Goal: Transaction & Acquisition: Purchase product/service

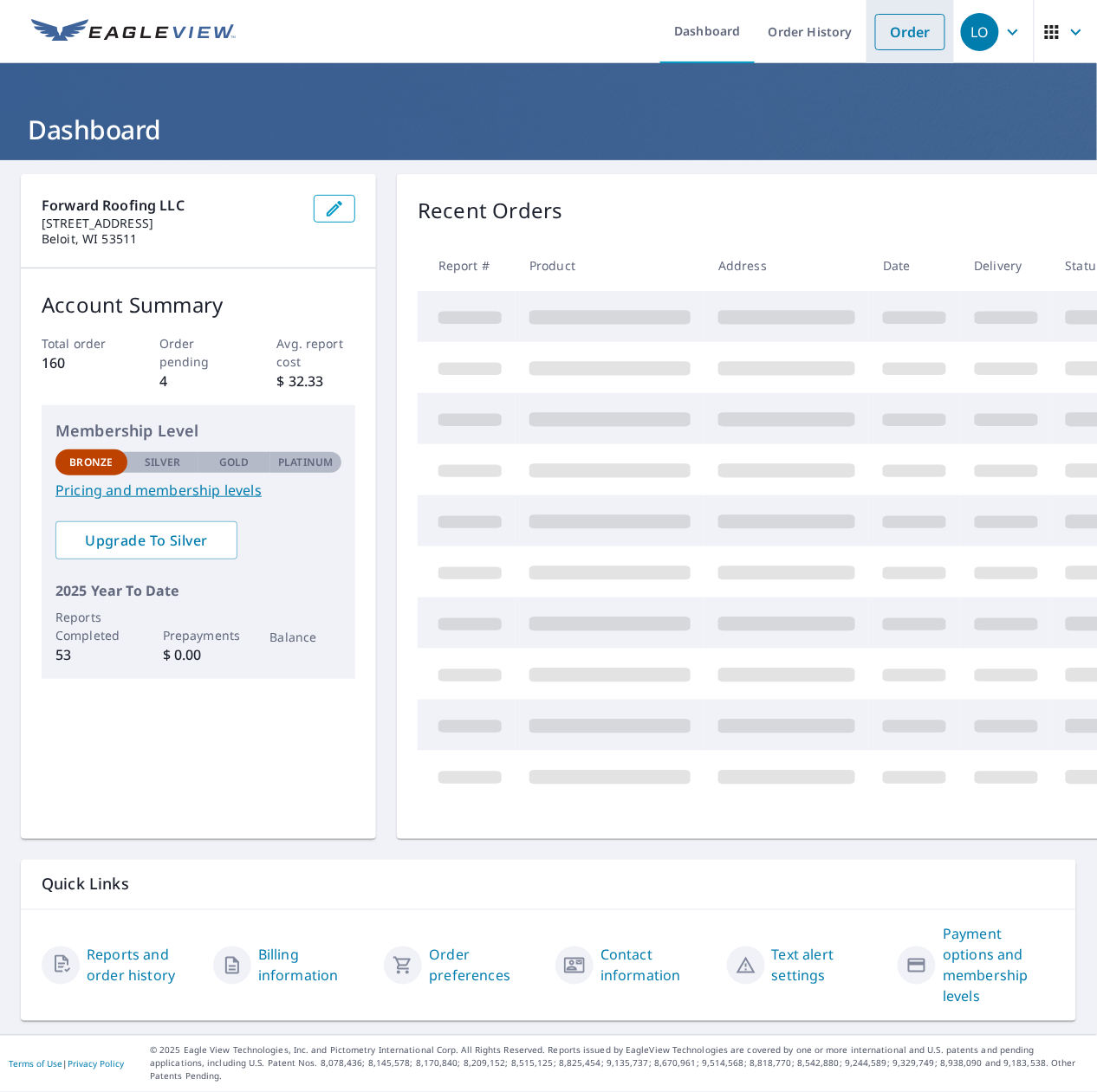
click at [905, 35] on link "Order" at bounding box center [910, 32] width 70 height 36
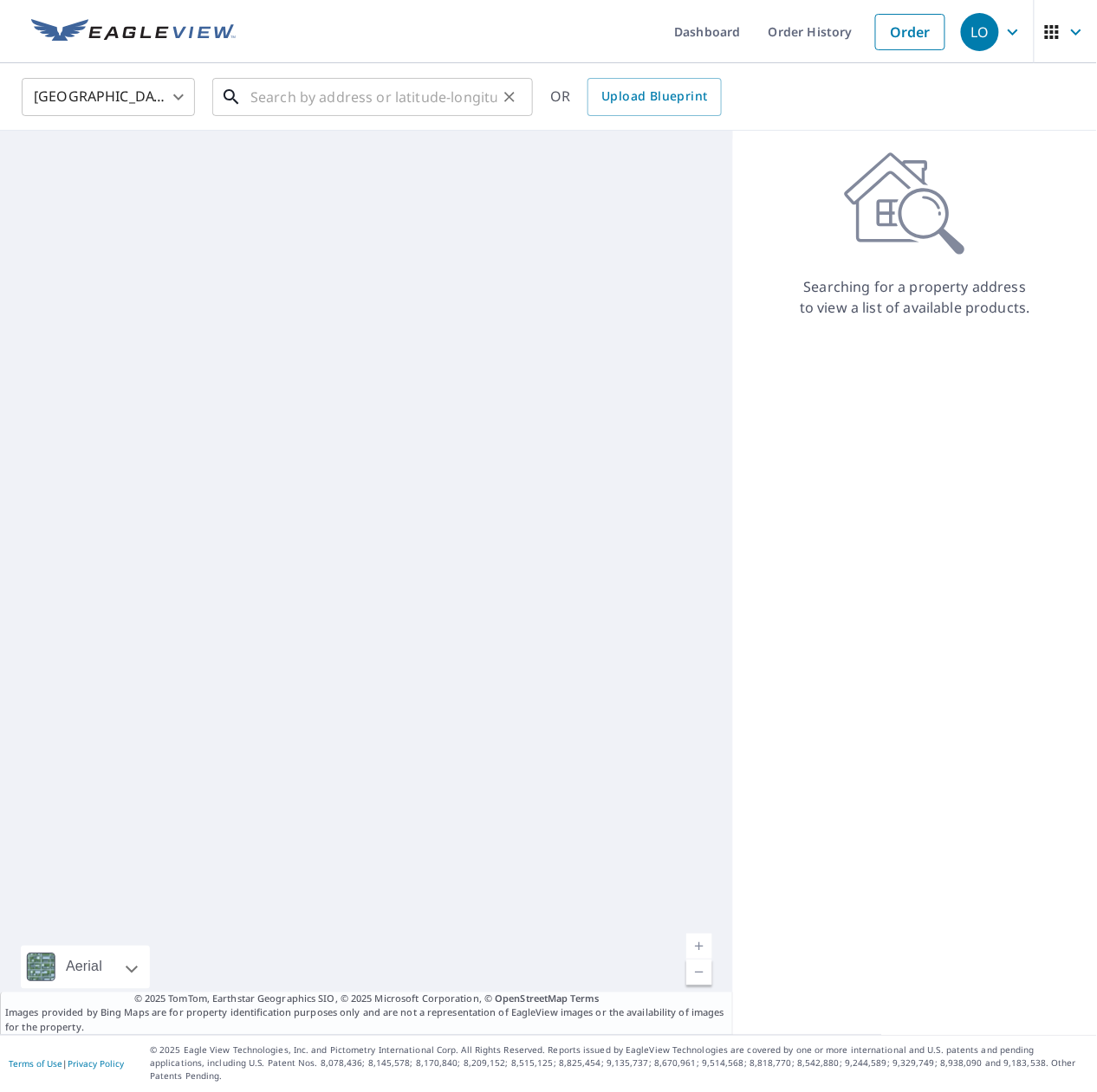
click at [303, 98] on input "text" at bounding box center [374, 97] width 247 height 48
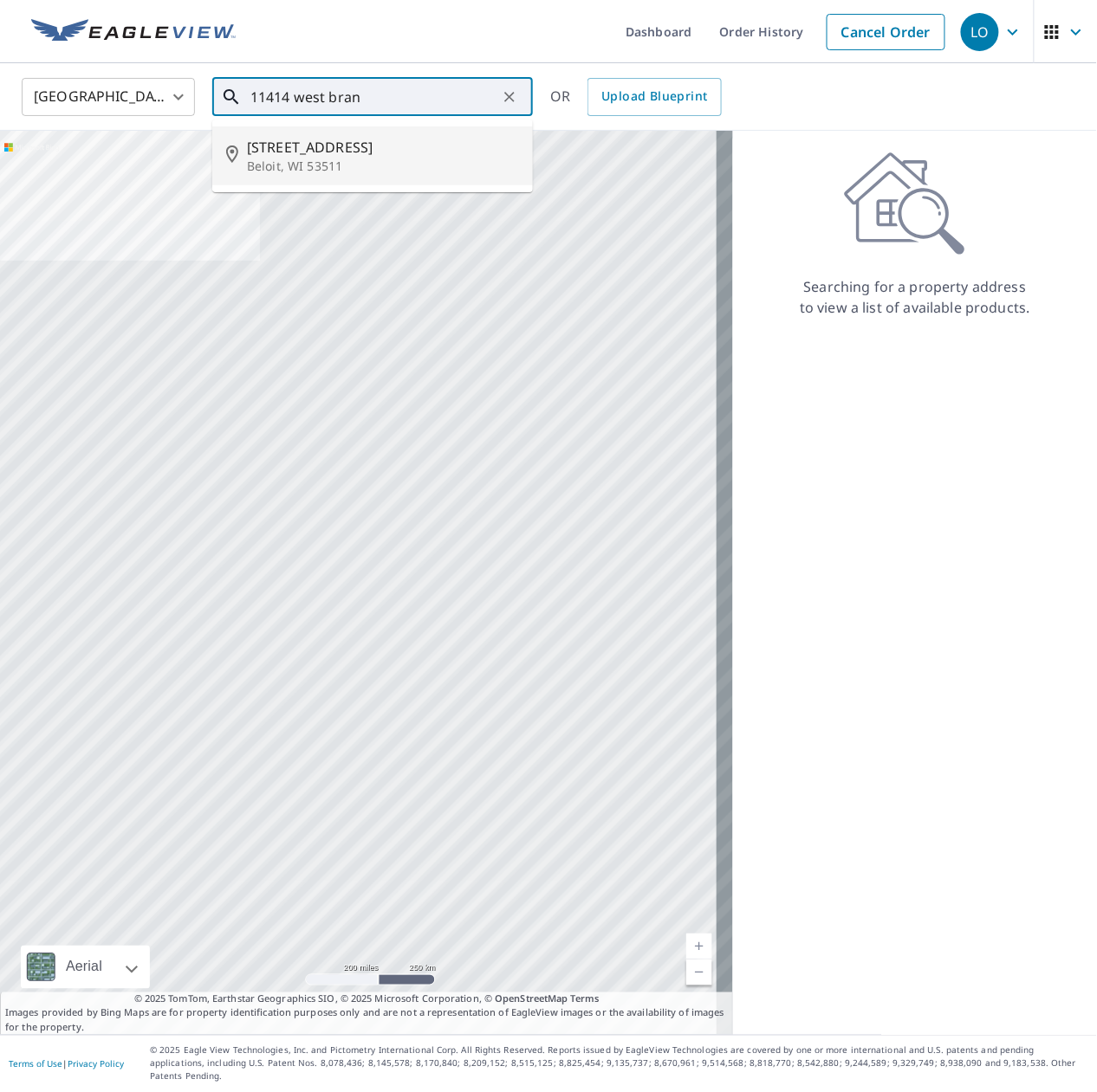
click at [359, 147] on span "[STREET_ADDRESS]" at bounding box center [382, 147] width 272 height 21
type input "[STREET_ADDRESS]"
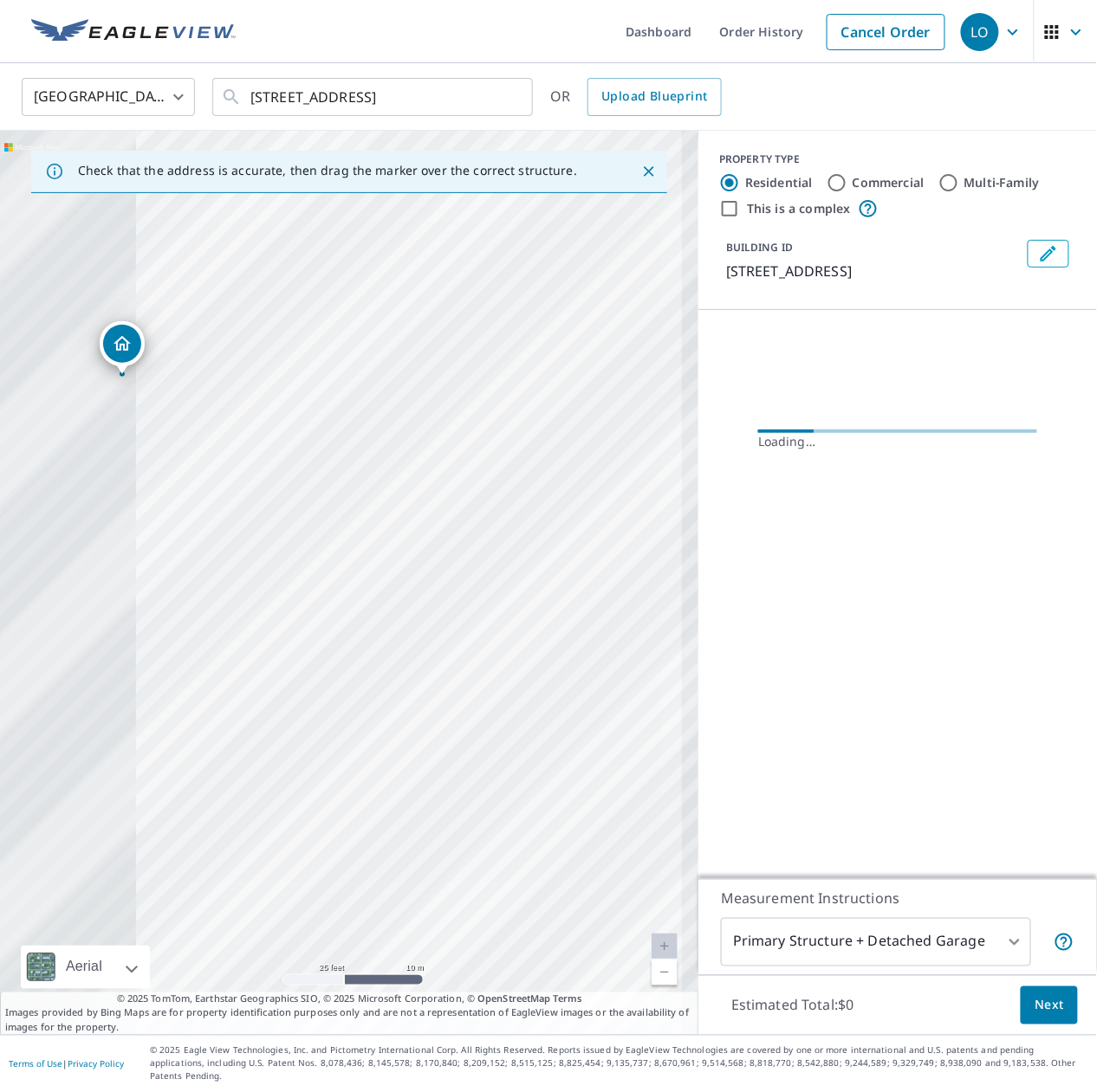
drag, startPoint x: 118, startPoint y: 500, endPoint x: 570, endPoint y: 587, distance: 460.3
click at [567, 586] on div "[STREET_ADDRESS]" at bounding box center [349, 583] width 698 height 904
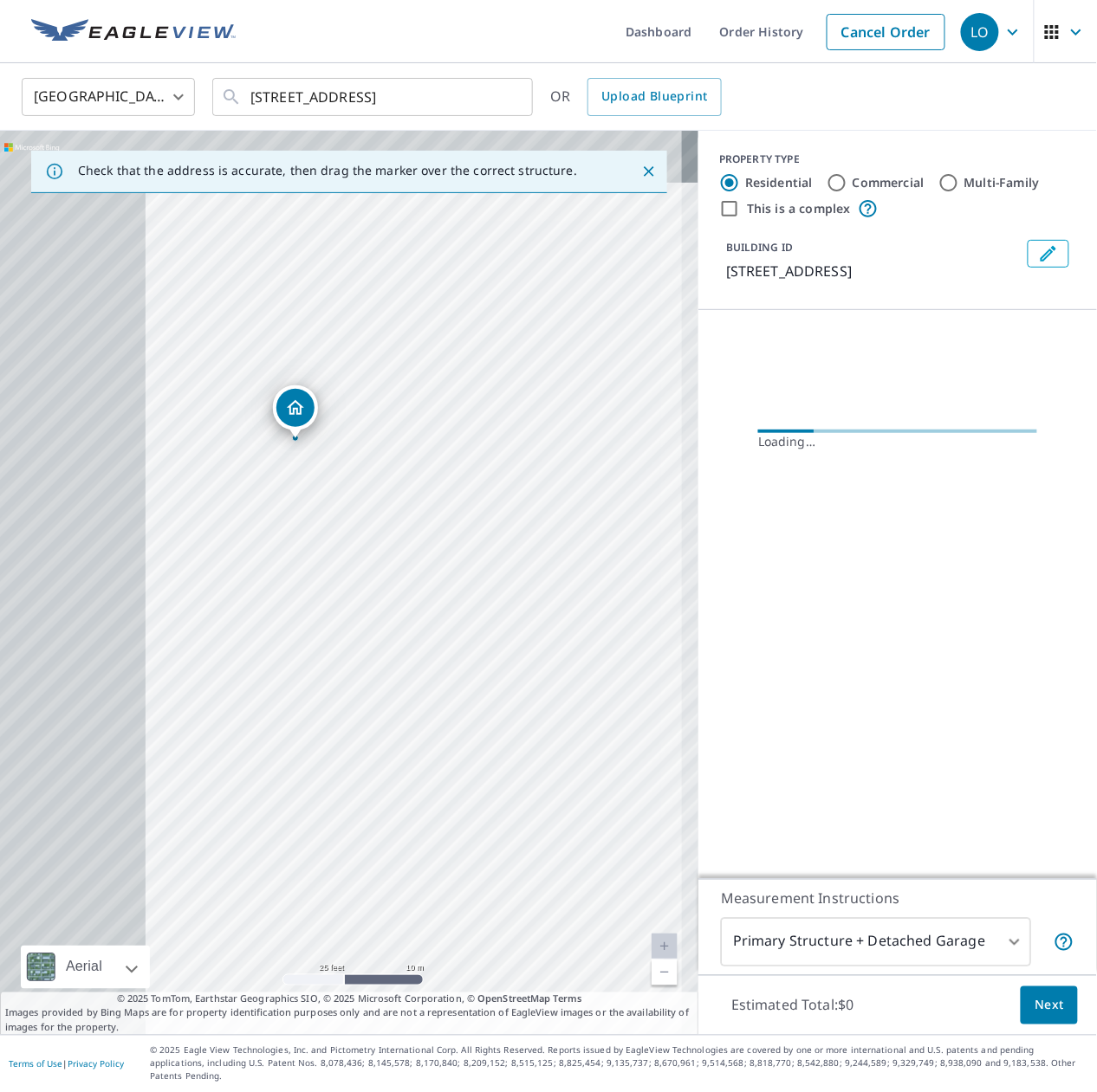
drag, startPoint x: 365, startPoint y: 660, endPoint x: 384, endPoint y: 660, distance: 19.0
click at [384, 660] on div "[STREET_ADDRESS]" at bounding box center [349, 583] width 698 height 904
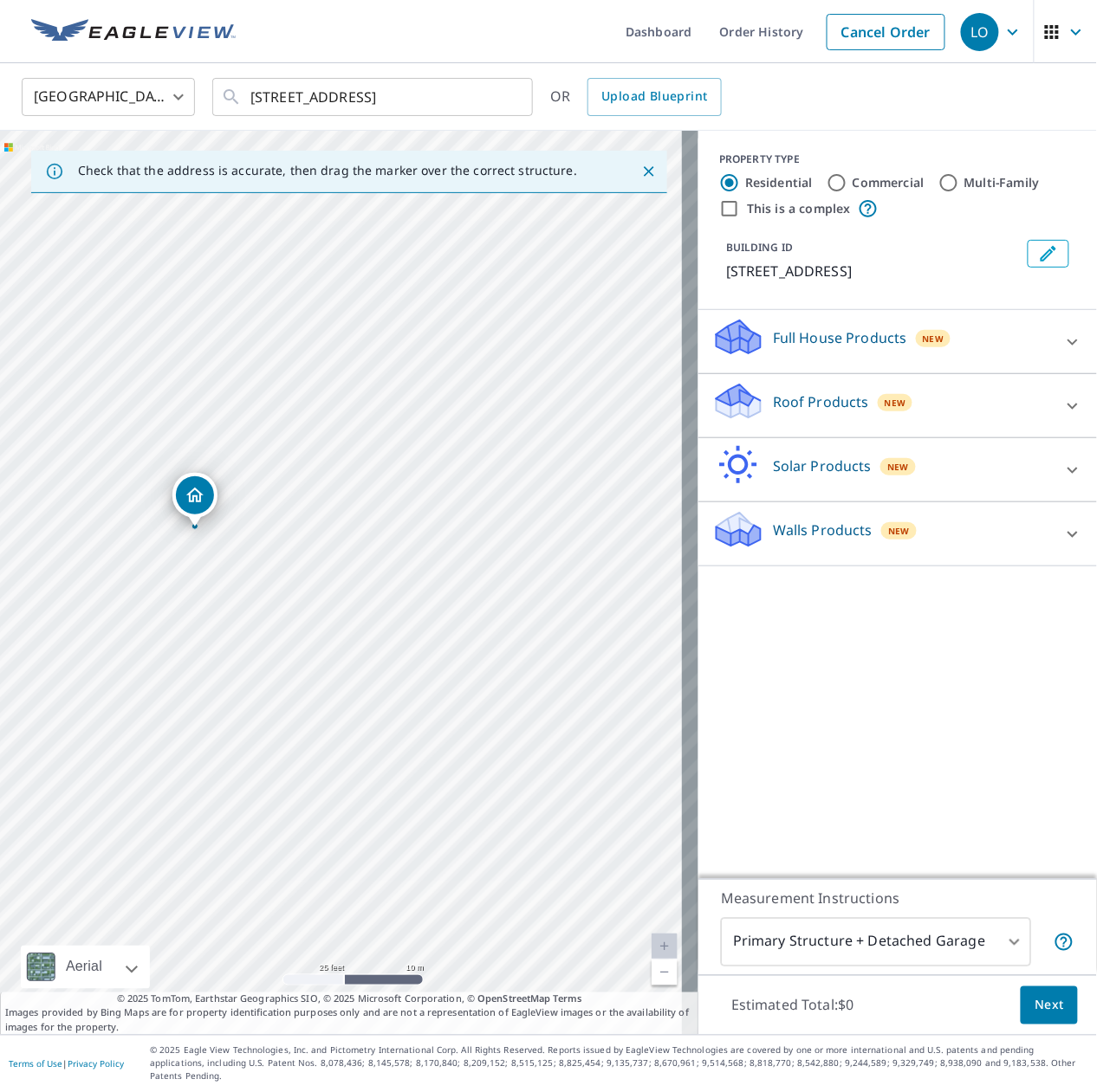
drag, startPoint x: 158, startPoint y: 667, endPoint x: 185, endPoint y: 617, distance: 56.8
click at [185, 617] on div "[STREET_ADDRESS]" at bounding box center [349, 583] width 698 height 904
click at [99, 686] on div "[STREET_ADDRESS]" at bounding box center [349, 583] width 698 height 904
click at [101, 686] on div "[STREET_ADDRESS]" at bounding box center [349, 583] width 698 height 904
click at [224, 794] on div "[STREET_ADDRESS]" at bounding box center [349, 583] width 698 height 904
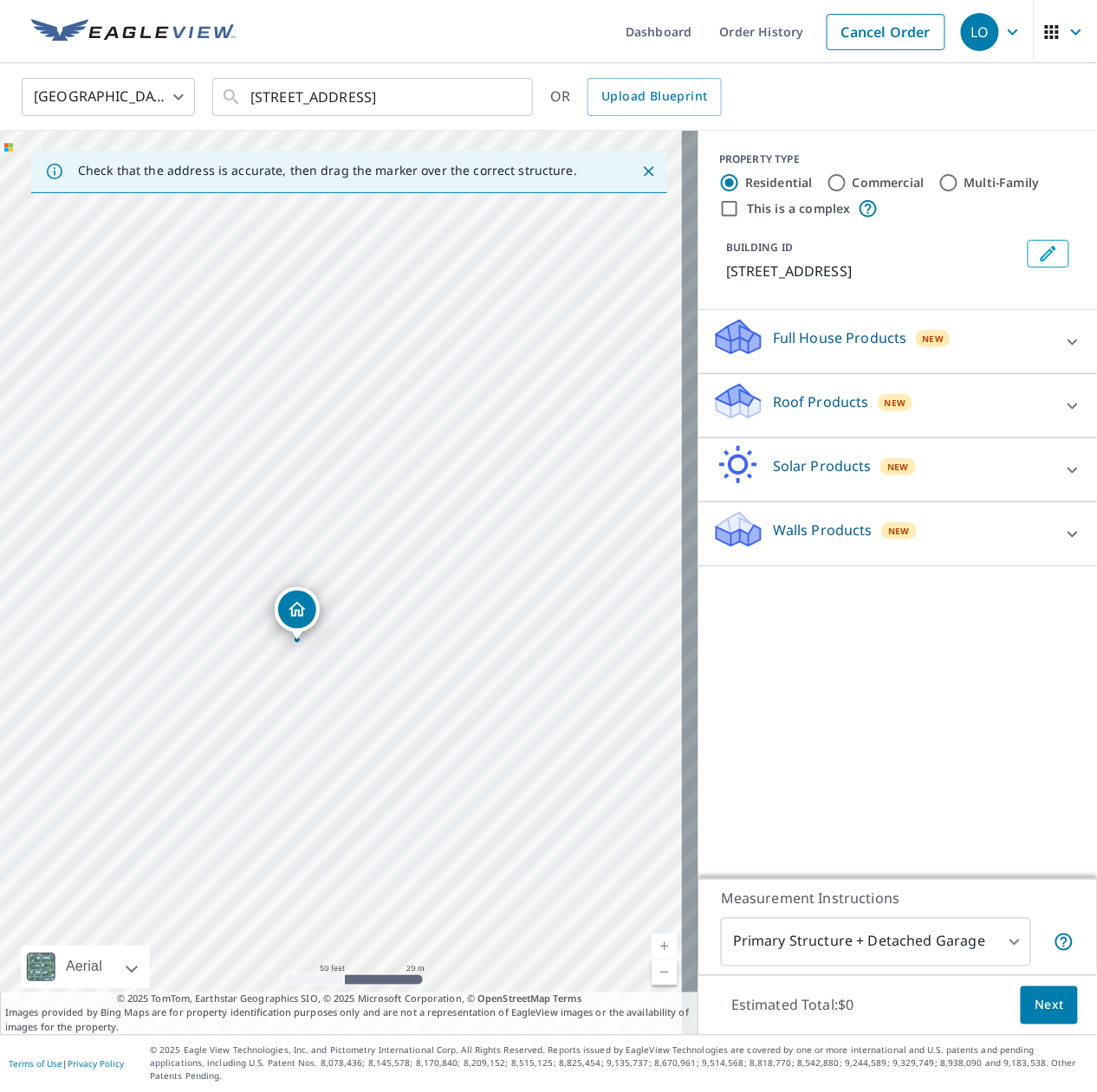
click at [860, 958] on body "LO LO Dashboard Order History Cancel Order LO United States [GEOGRAPHIC_DATA] ​…" at bounding box center [548, 546] width 1097 height 1092
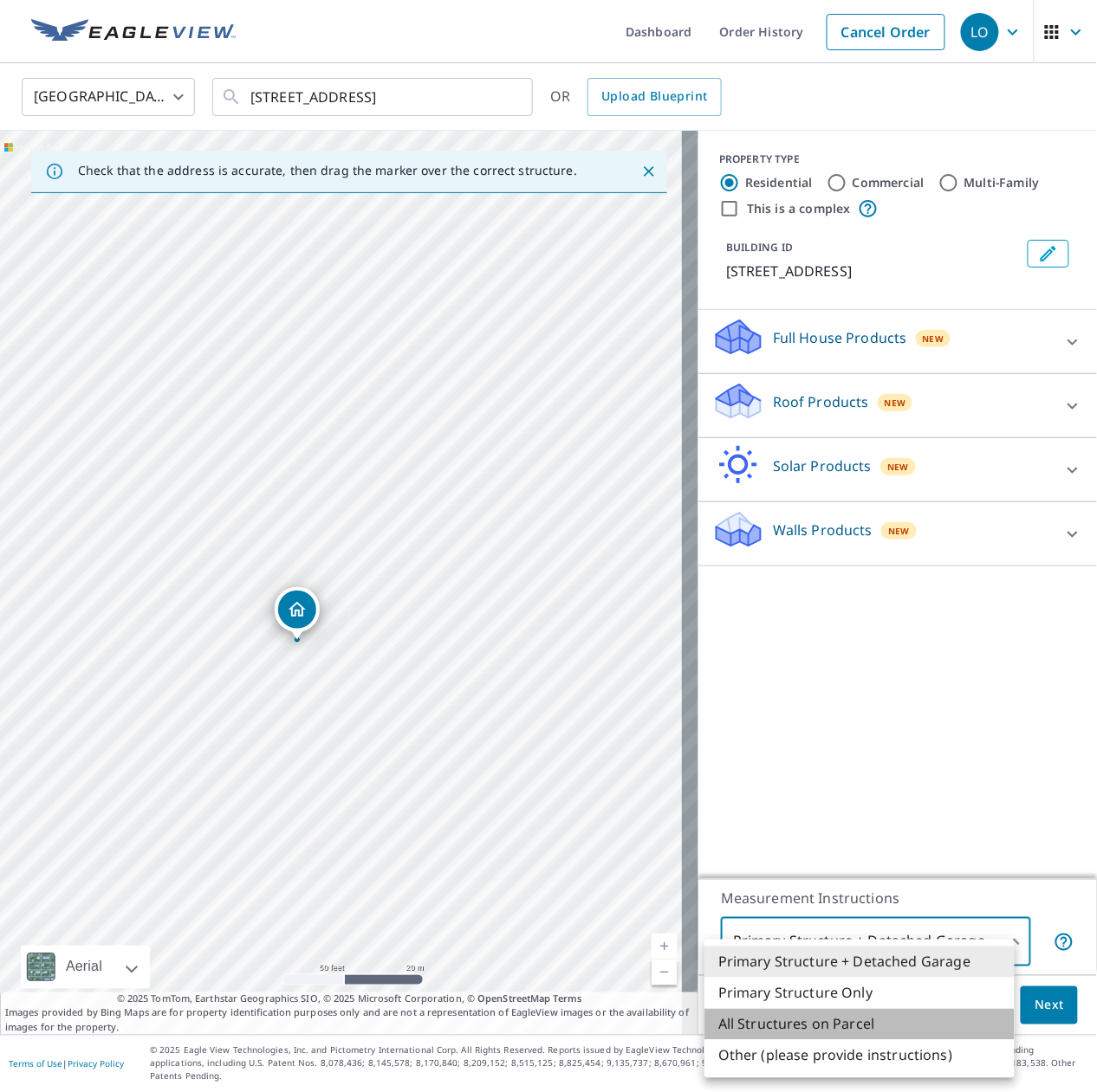
click at [874, 1009] on li "All Structures on Parcel" at bounding box center [859, 1025] width 310 height 31
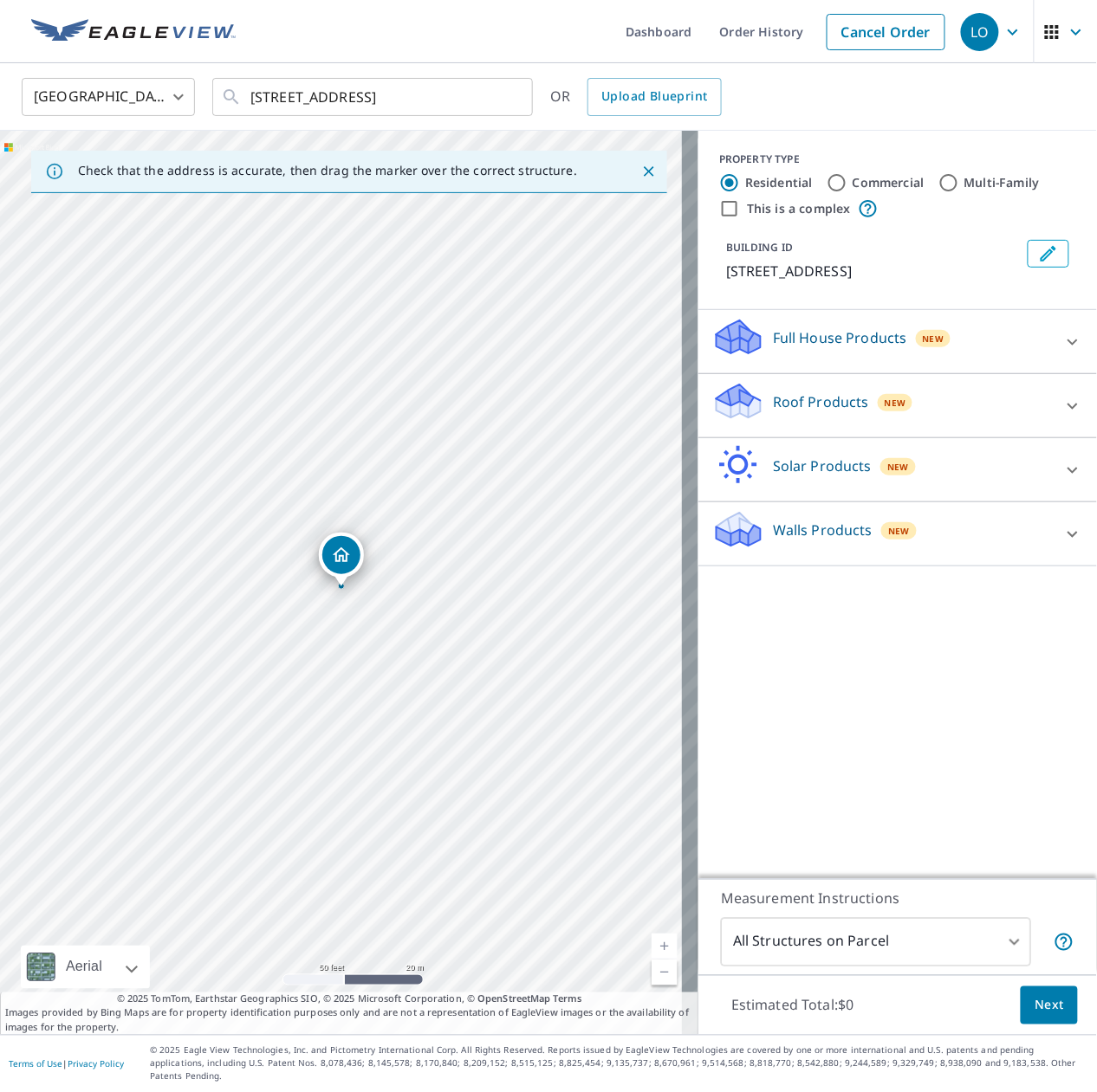
click at [826, 946] on body "LO LO Dashboard Order History Cancel Order LO United States [GEOGRAPHIC_DATA] ​…" at bounding box center [548, 546] width 1097 height 1092
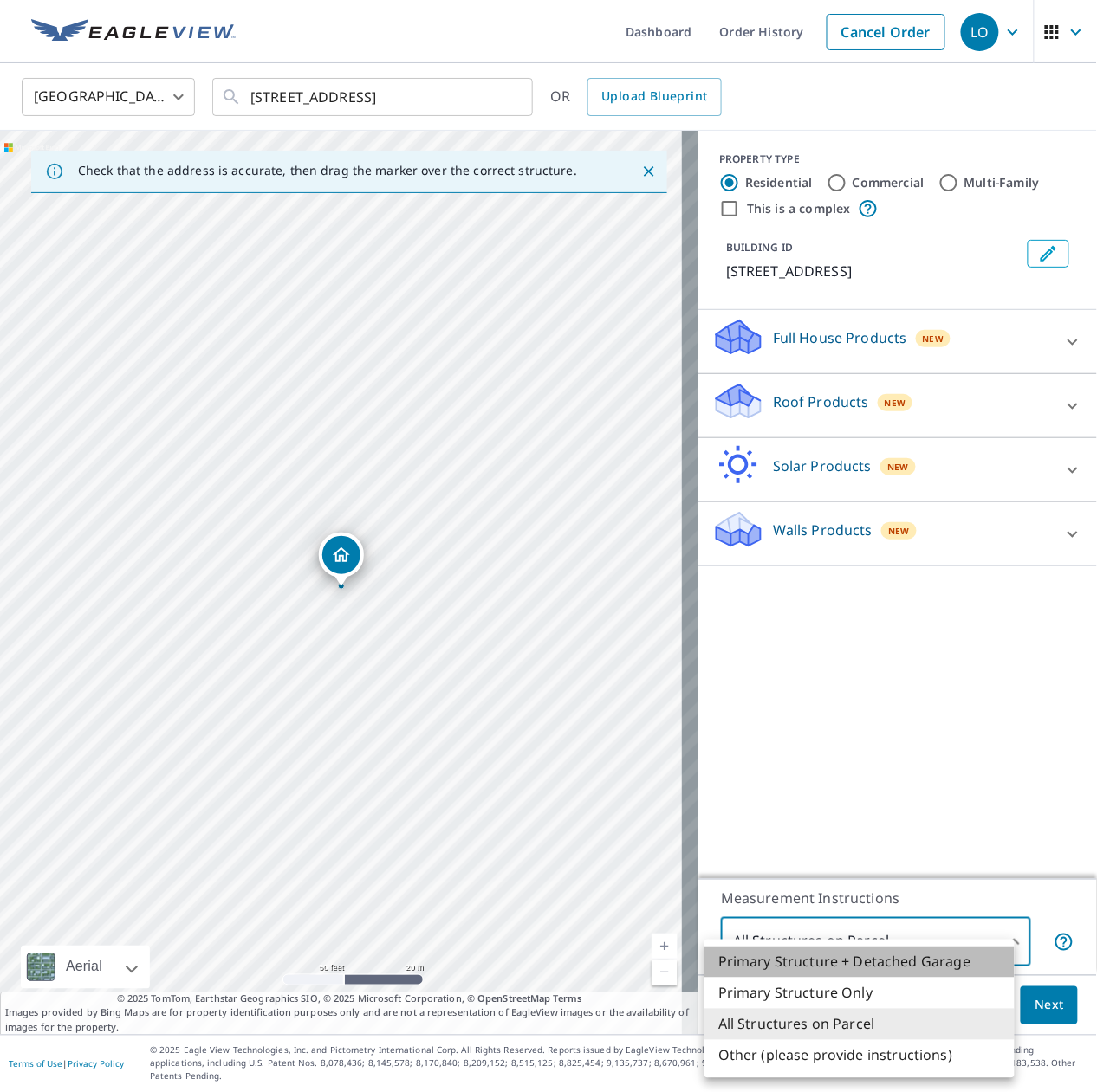
click at [823, 963] on li "Primary Structure + Detached Garage" at bounding box center [859, 962] width 310 height 31
type input "1"
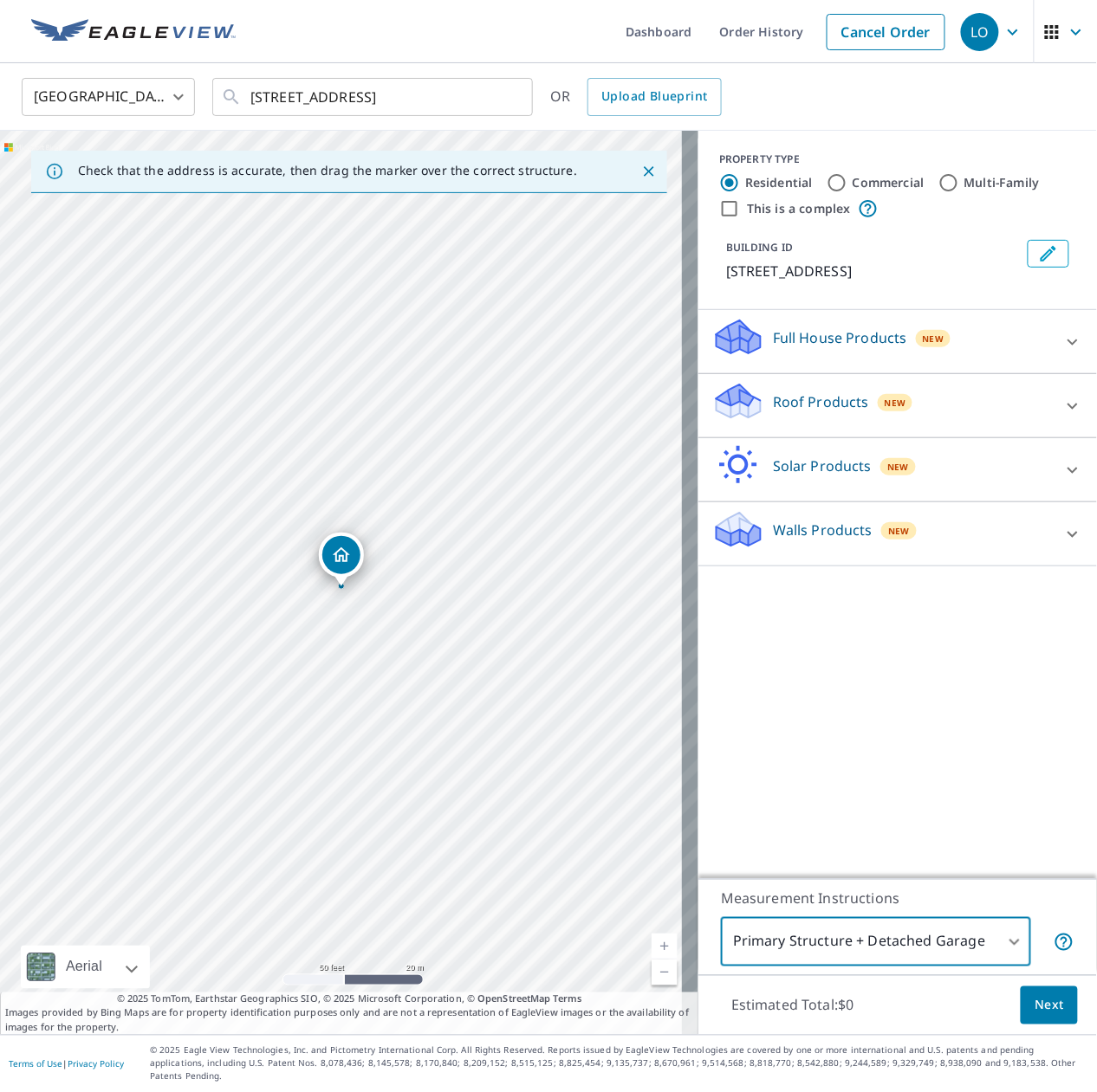
click at [1042, 1015] on span "Next" at bounding box center [1049, 1006] width 29 height 22
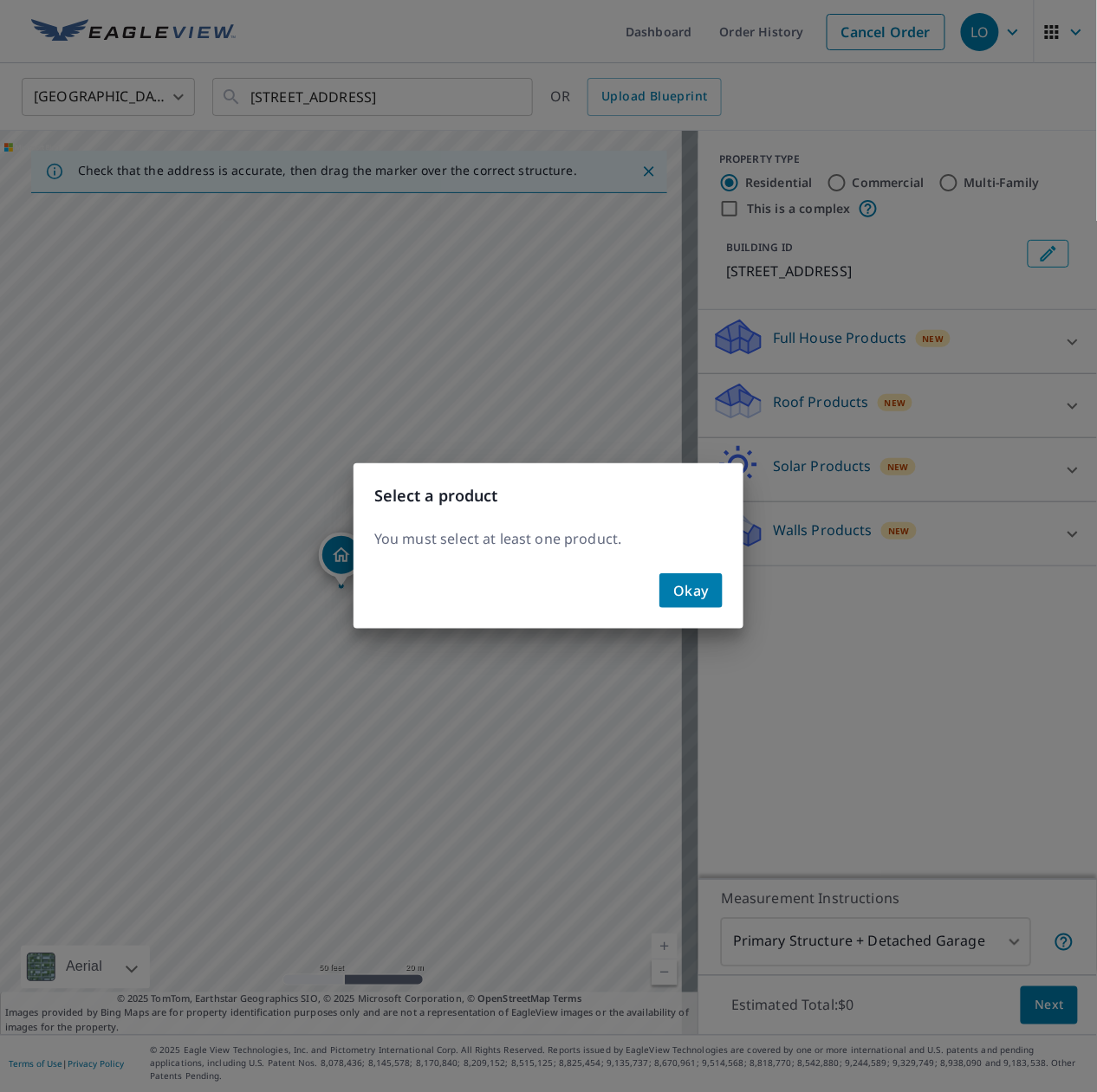
drag, startPoint x: 702, startPoint y: 600, endPoint x: 717, endPoint y: 585, distance: 21.2
click at [702, 598] on span "Okay" at bounding box center [691, 591] width 35 height 25
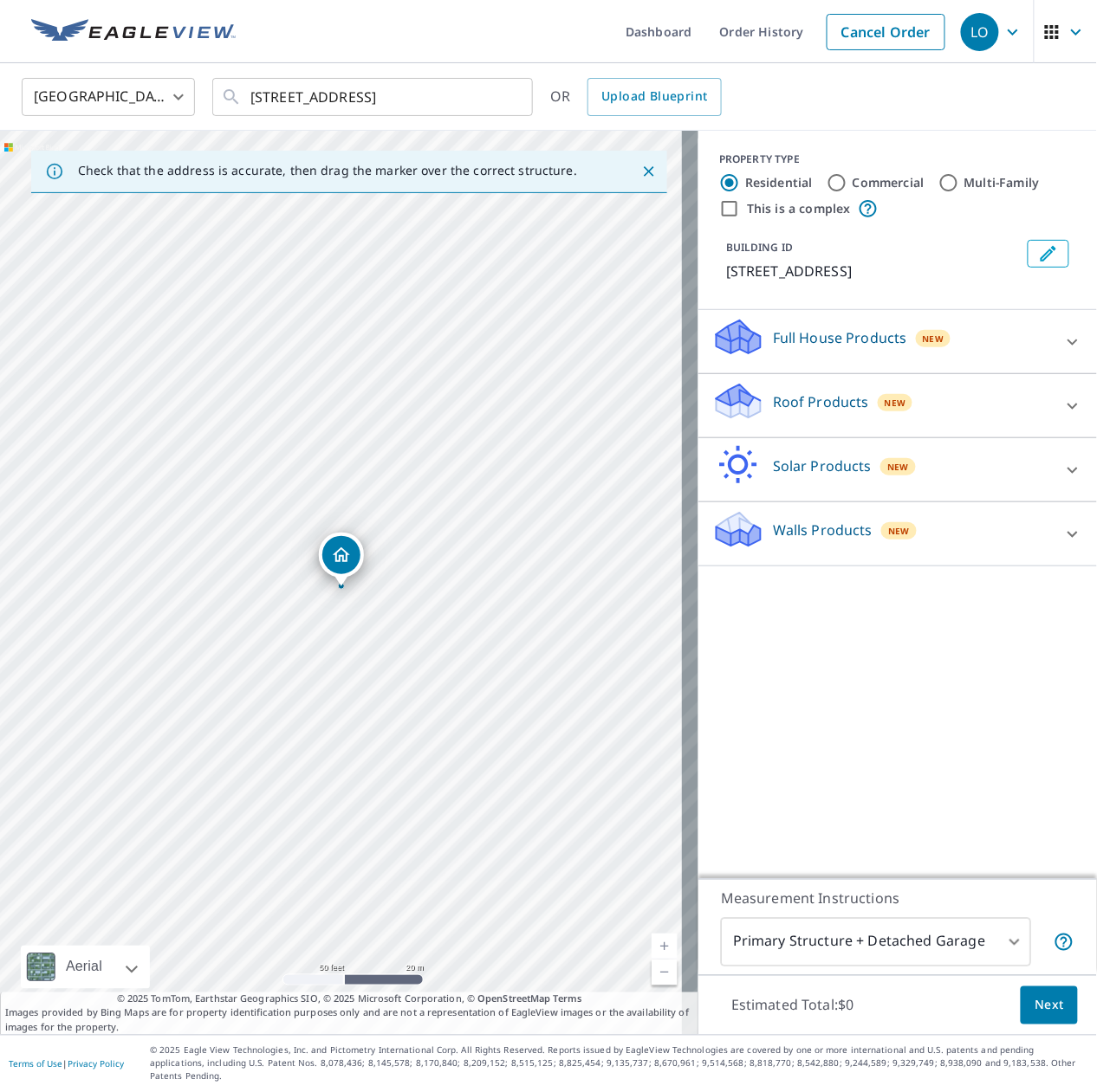
click at [904, 424] on div "Roof Products New" at bounding box center [883, 406] width 340 height 49
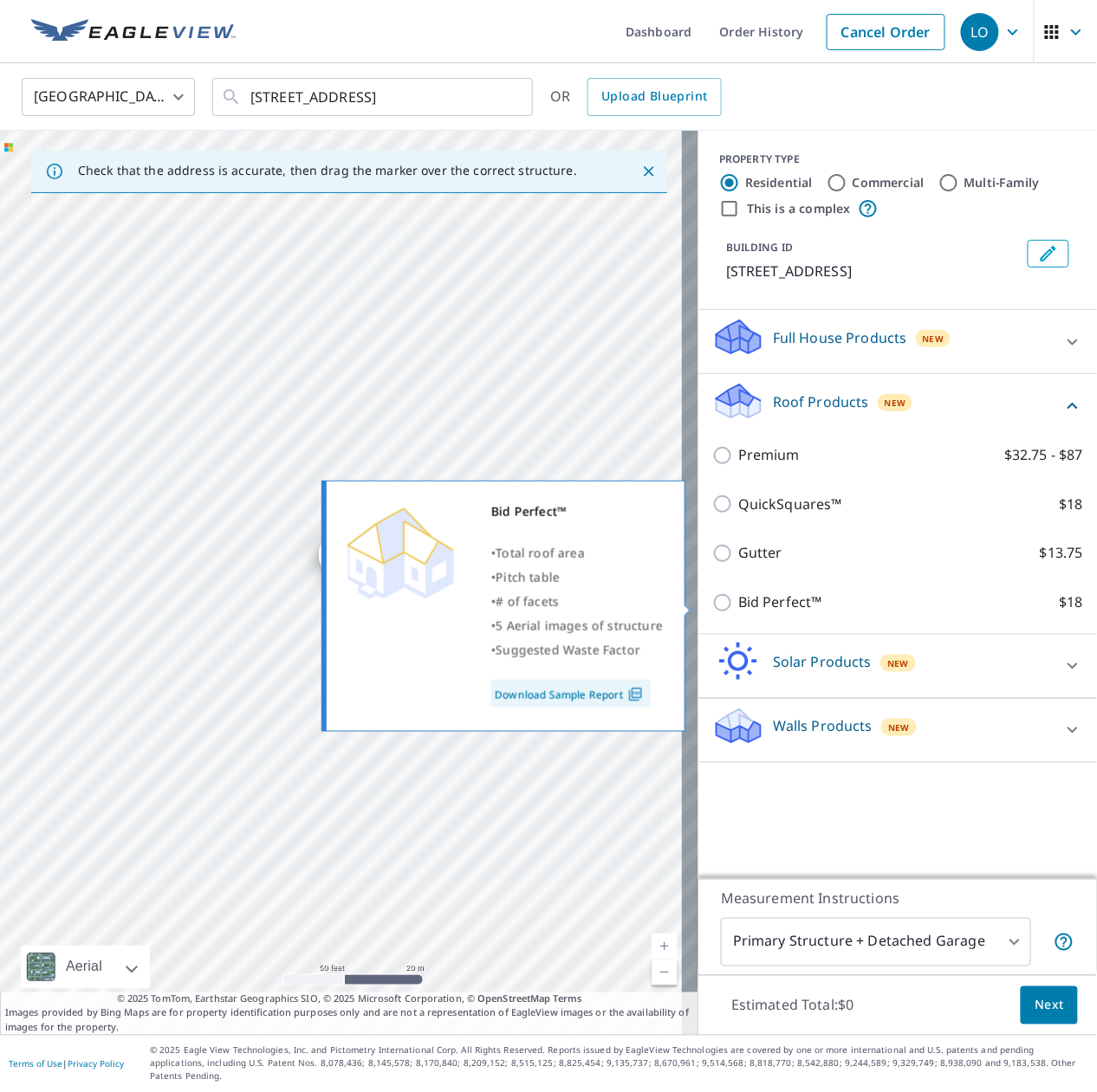
click at [789, 600] on p "Bid Perfect™" at bounding box center [780, 602] width 84 height 22
click at [738, 600] on input "Bid Perfect™ $18" at bounding box center [725, 603] width 26 height 21
checkbox input "true"
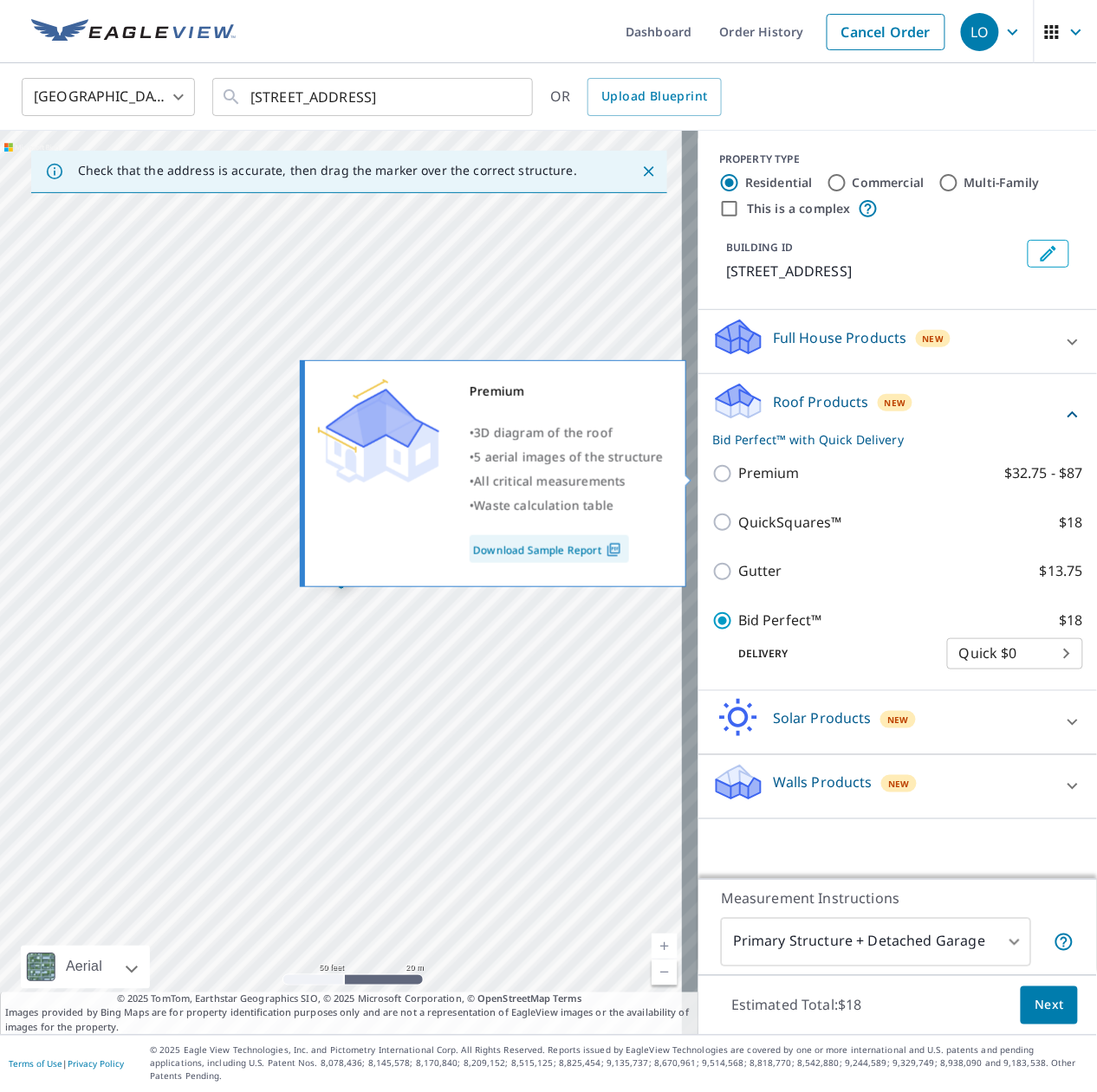
click at [773, 472] on p "Premium" at bounding box center [769, 473] width 62 height 22
click at [738, 472] on input "Premium $32.75 - $87" at bounding box center [725, 474] width 26 height 21
checkbox input "true"
checkbox input "false"
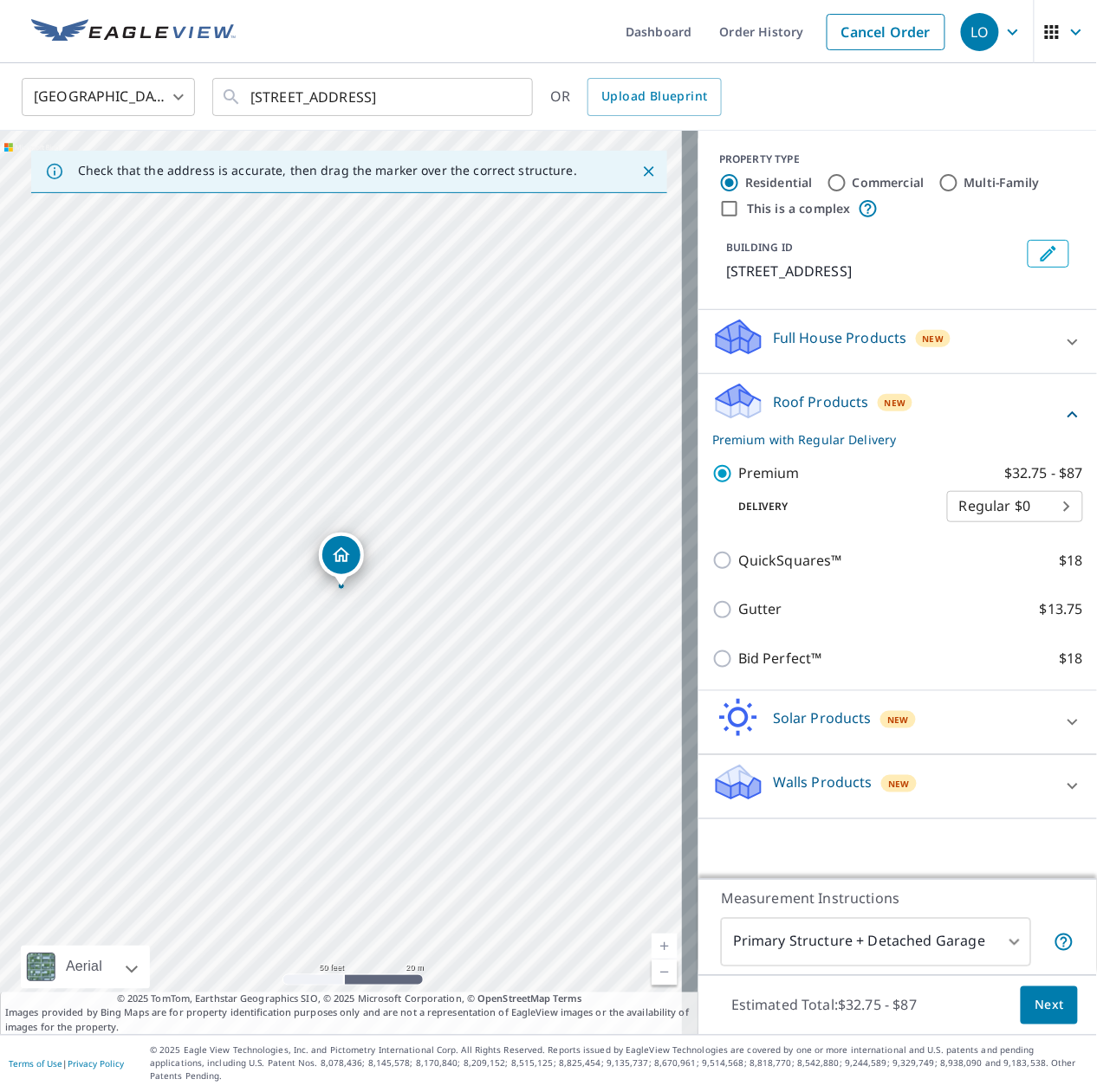
click at [1021, 1019] on button "Next" at bounding box center [1050, 1006] width 57 height 39
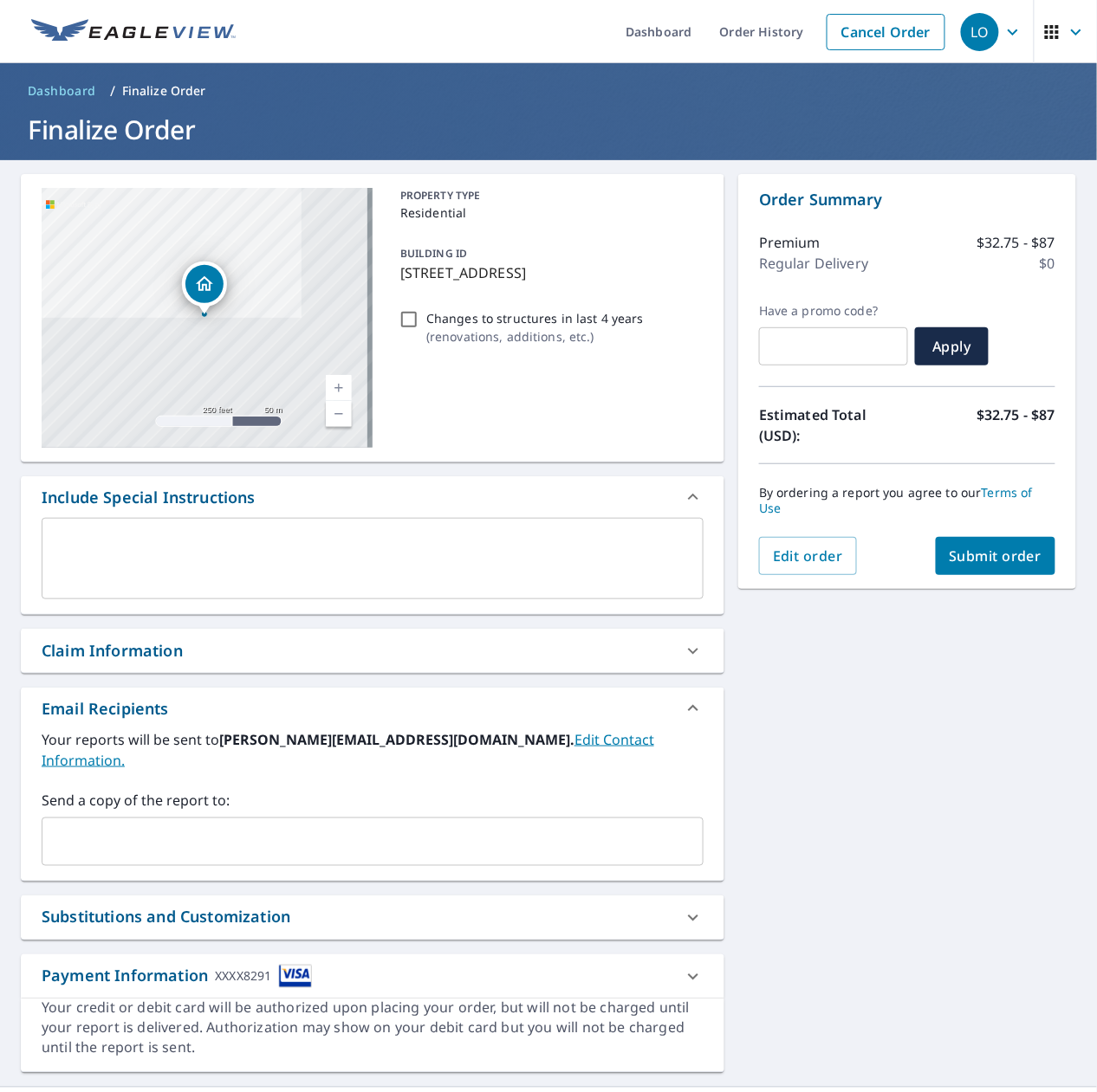
click at [1002, 554] on span "Submit order" at bounding box center [996, 556] width 93 height 19
